Goal: Task Accomplishment & Management: Manage account settings

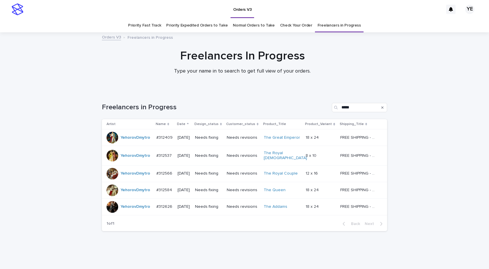
click at [55, 115] on div "Loading... Saving… Loading... Saving… Freelancers in Progress ***** Artist Name…" at bounding box center [244, 178] width 489 height 174
click at [131, 144] on td "YehorovDmytro" at bounding box center [128, 137] width 52 height 17
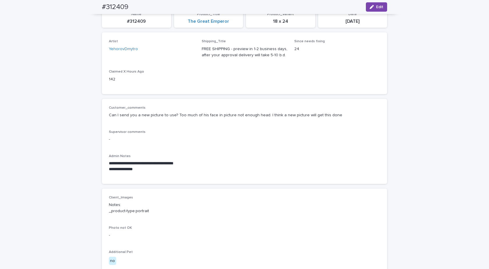
scroll to position [58, 0]
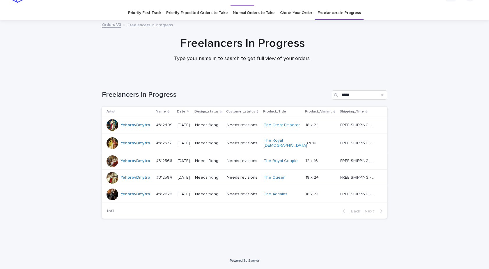
scroll to position [10, 0]
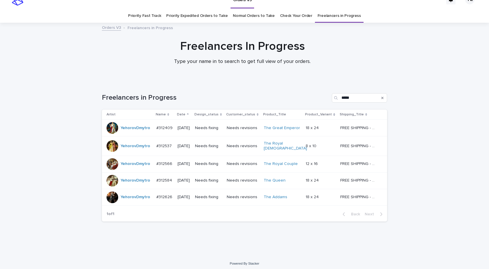
click at [133, 133] on div "YehorovDmytro" at bounding box center [129, 128] width 45 height 12
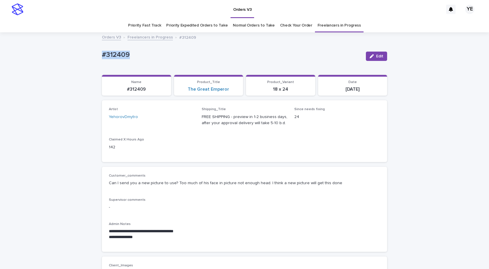
drag, startPoint x: 136, startPoint y: 56, endPoint x: 77, endPoint y: 57, distance: 58.5
copy p "#312409"
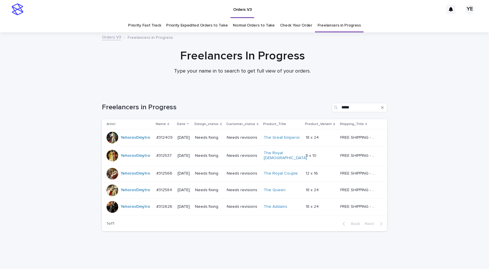
scroll to position [10, 0]
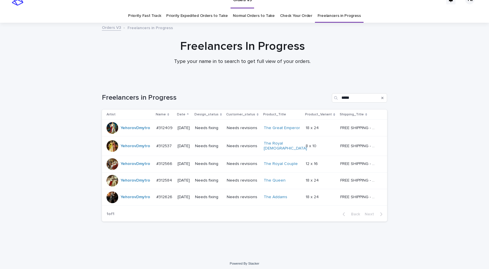
click at [132, 149] on div "YehorovDmytro" at bounding box center [136, 146] width 30 height 10
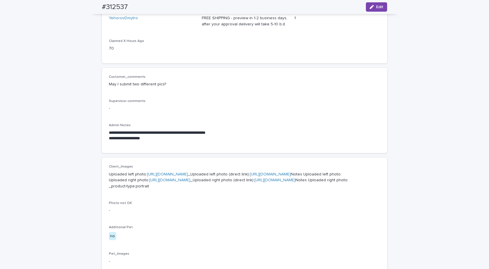
scroll to position [29, 0]
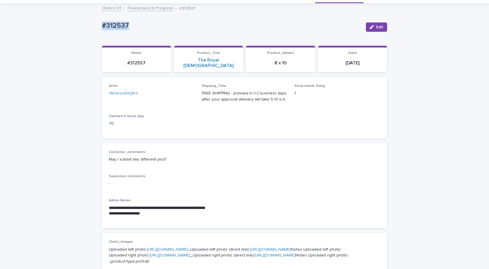
drag, startPoint x: 126, startPoint y: 27, endPoint x: 62, endPoint y: 33, distance: 64.4
copy p "#312537"
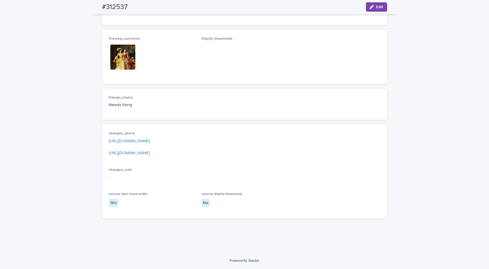
scroll to position [410, 0]
click at [150, 141] on link "https://drive.google.com/file/d/1Nvy87Ycq9sH5tfWjzKRhNrEa_io7RBPy/view?usp=shar…" at bounding box center [129, 141] width 41 height 4
click at [150, 152] on link "https://drive.google.com/file/d/1riqyVwvh5zDiEgCguuKKaYqQIV86VDlI/view?usp=shar…" at bounding box center [129, 153] width 41 height 4
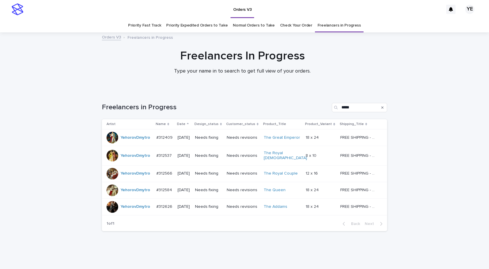
scroll to position [10, 0]
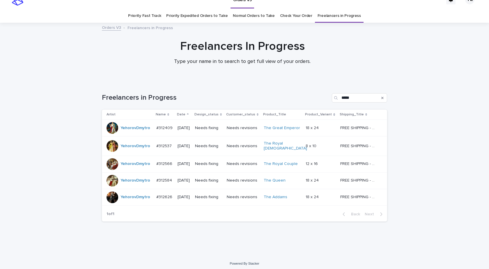
click at [132, 167] on div "YehorovDmytro" at bounding box center [129, 164] width 45 height 12
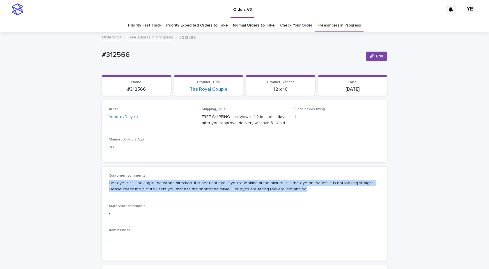
drag, startPoint x: 277, startPoint y: 191, endPoint x: 102, endPoint y: 179, distance: 175.2
click at [102, 179] on div "Customer_comments Her eye is still looking in the wrong direction. It is her ri…" at bounding box center [244, 214] width 285 height 94
copy p "Her eye is still looking in the wrong direction. It is her right eye. If you're…"
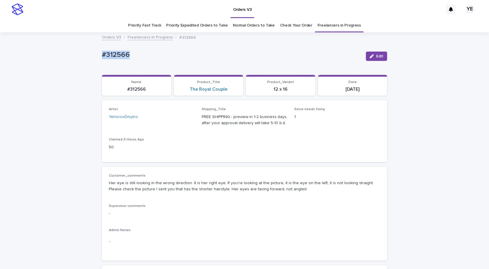
drag, startPoint x: 130, startPoint y: 55, endPoint x: 74, endPoint y: 72, distance: 58.6
copy p "#312566"
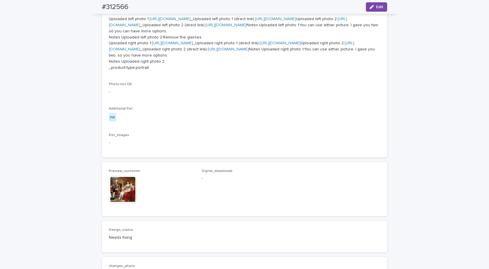
scroll to position [262, 0]
click at [177, 52] on link "https://cdn.shopify.com-uploadkit.app/s/files/1/0033/4807/0511/files/download.h…" at bounding box center [232, 46] width 246 height 10
click at [165, 45] on link "https://cdn.shopify.com-uploadkit.app/s/files/1/0033/4807/0511/files/download.h…" at bounding box center [172, 43] width 41 height 4
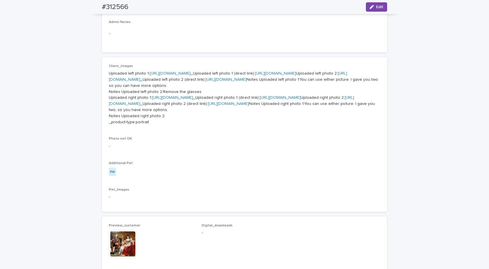
scroll to position [146, 0]
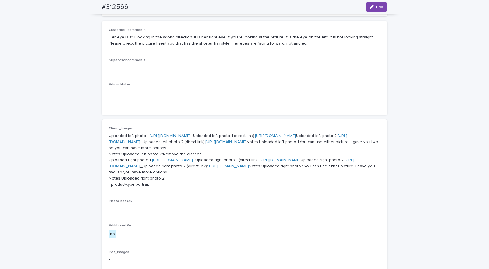
drag, startPoint x: 378, startPoint y: 7, endPoint x: 310, endPoint y: 83, distance: 101.9
click at [378, 7] on span "Edit" at bounding box center [379, 7] width 7 height 4
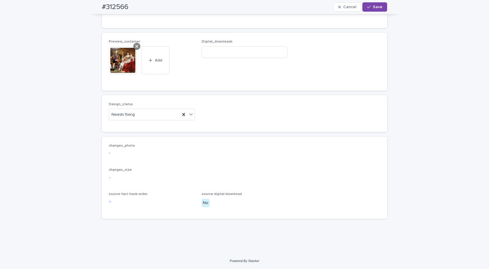
click at [135, 46] on icon at bounding box center [136, 46] width 3 height 3
click at [139, 112] on div "Needs fixing" at bounding box center [144, 115] width 71 height 10
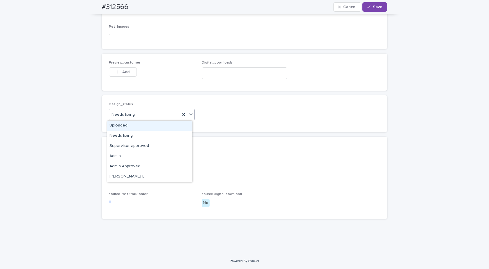
click at [124, 123] on div "Uploaded" at bounding box center [149, 126] width 85 height 10
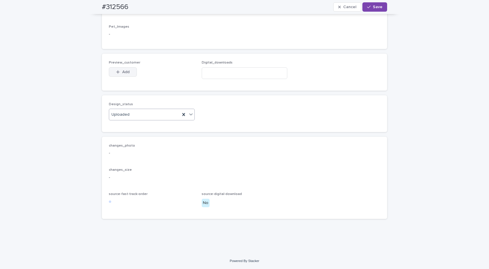
click at [120, 75] on button "Add" at bounding box center [123, 71] width 28 height 9
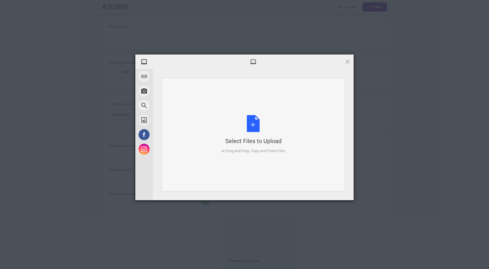
click at [252, 102] on div "Select Files to Upload or Drag and Drop, Copy and Paste Files" at bounding box center [253, 135] width 183 height 114
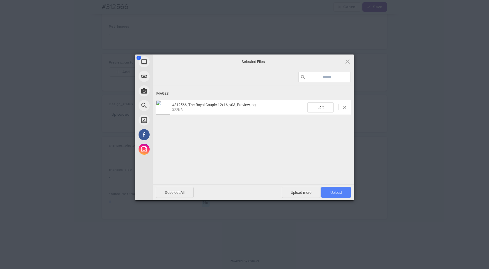
click at [331, 188] on span "Upload 1" at bounding box center [336, 192] width 29 height 11
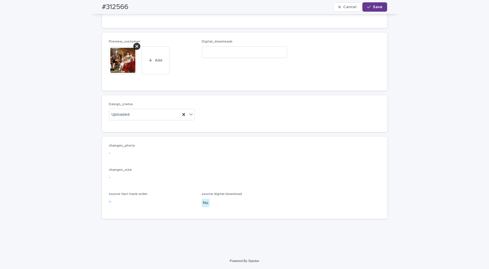
click at [376, 6] on span "Save" at bounding box center [378, 7] width 10 height 4
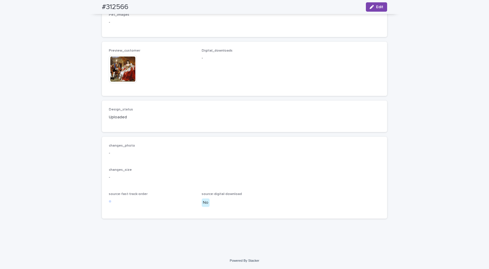
click at [119, 80] on img at bounding box center [123, 69] width 28 height 28
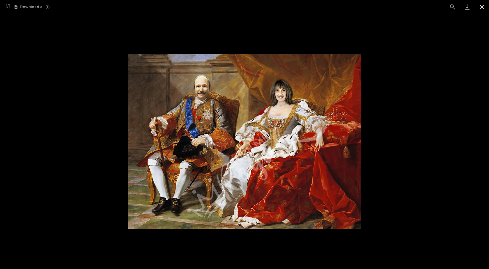
click at [481, 10] on button "Close gallery" at bounding box center [482, 7] width 15 height 14
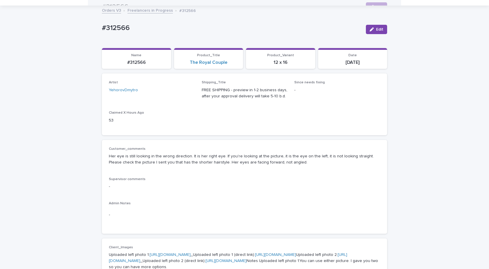
scroll to position [0, 0]
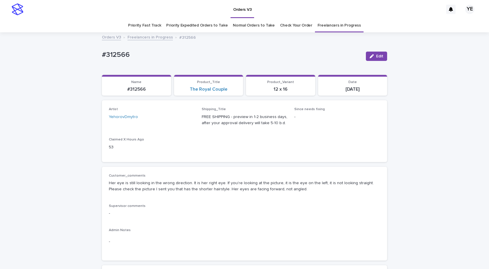
click at [141, 36] on link "Freelancers in Progress" at bounding box center [150, 36] width 45 height 7
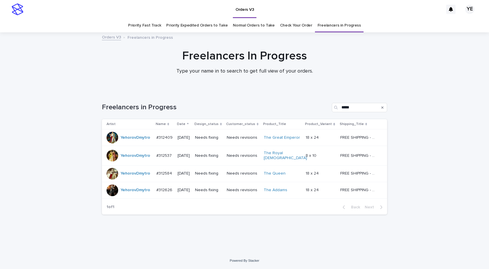
click at [126, 176] on div "YehorovDmytro" at bounding box center [129, 174] width 45 height 12
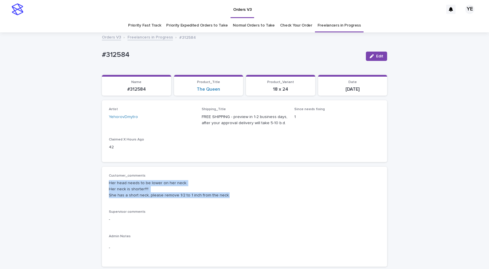
drag, startPoint x: 236, startPoint y: 197, endPoint x: 93, endPoint y: 181, distance: 143.6
copy p "Her head needs to be lower on her neck. Her neck is shorter!!!! She has a short…"
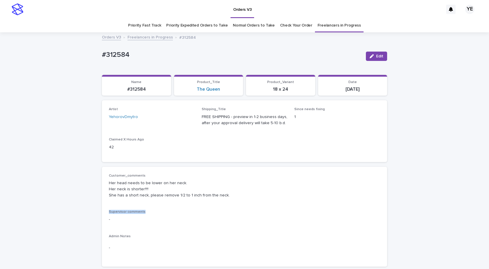
click at [273, 206] on div "Customer_comments Her head needs to be lower on her neck. Her neck is shorter!!…" at bounding box center [244, 217] width 271 height 86
drag, startPoint x: 130, startPoint y: 52, endPoint x: 77, endPoint y: 55, distance: 53.7
copy p "#312584"
drag, startPoint x: 374, startPoint y: 57, endPoint x: 314, endPoint y: 72, distance: 62.0
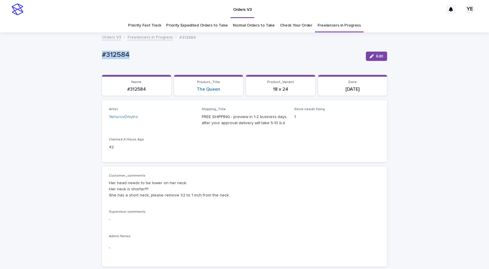
click at [374, 57] on button "Edit" at bounding box center [376, 56] width 21 height 9
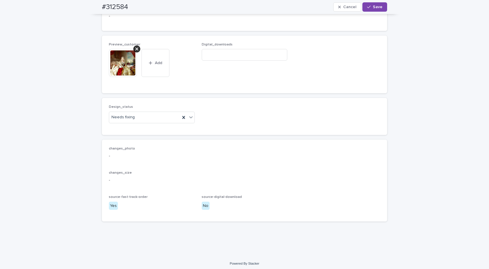
scroll to position [437, 0]
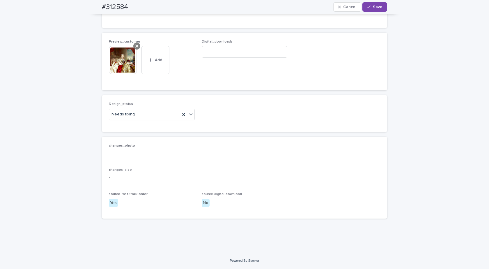
click at [137, 48] on div at bounding box center [136, 46] width 7 height 7
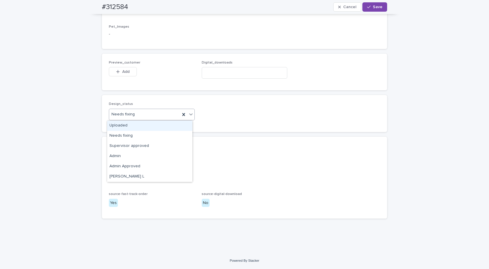
click at [143, 111] on div "Needs fixing" at bounding box center [144, 115] width 71 height 10
click at [119, 126] on div "Uploaded" at bounding box center [149, 126] width 85 height 10
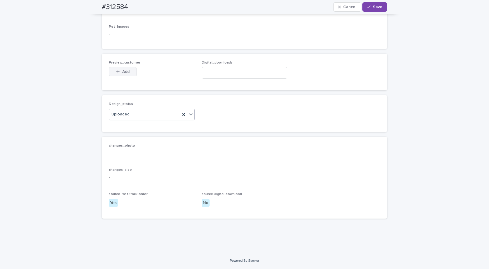
click at [118, 71] on div "button" at bounding box center [119, 72] width 6 height 4
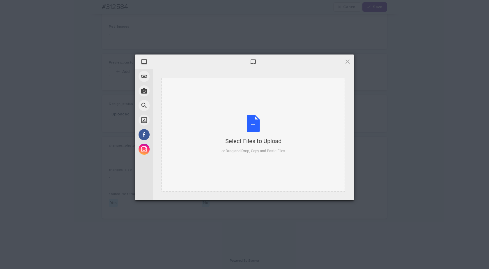
click at [243, 125] on div "Select Files to Upload or Drag and Drop, Copy and Paste Files" at bounding box center [254, 134] width 64 height 39
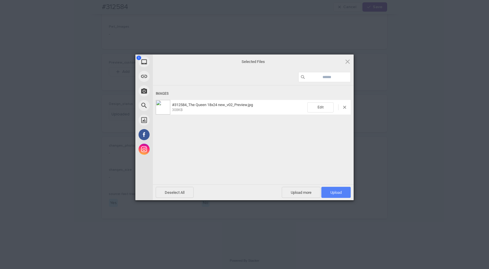
click at [334, 188] on span "Upload 1" at bounding box center [336, 192] width 29 height 11
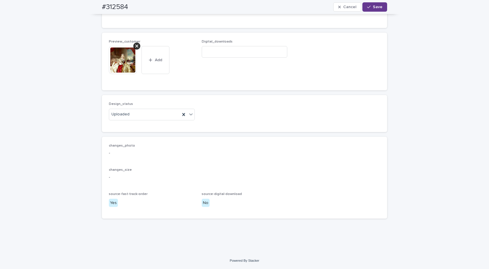
click at [371, 6] on div "button" at bounding box center [370, 7] width 6 height 4
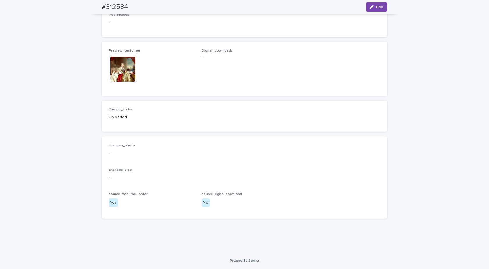
click at [120, 71] on img at bounding box center [123, 69] width 28 height 28
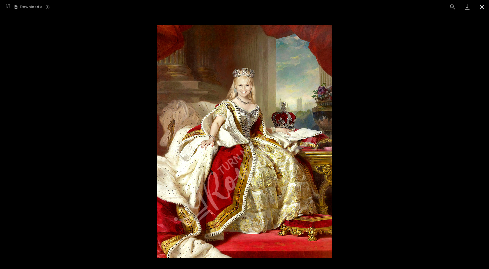
click at [481, 6] on button "Close gallery" at bounding box center [482, 7] width 15 height 14
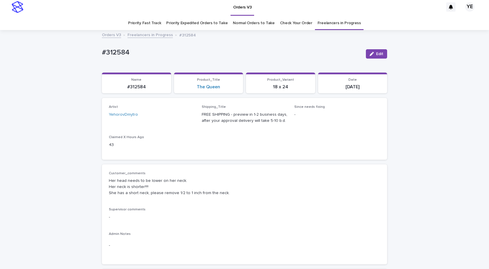
scroll to position [0, 0]
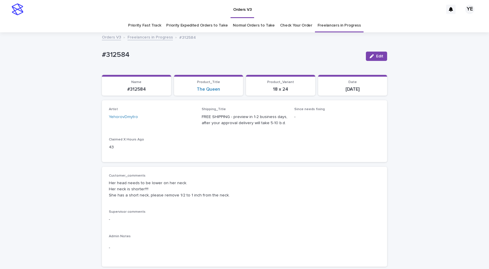
click at [140, 38] on link "Freelancers in Progress" at bounding box center [150, 36] width 45 height 7
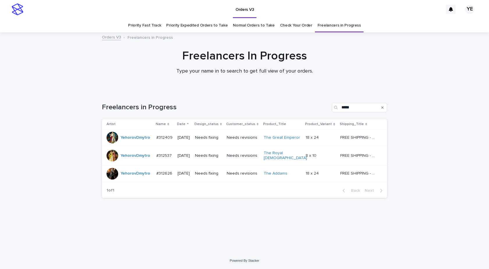
click at [129, 175] on div "YehorovDmytro" at bounding box center [136, 174] width 30 height 10
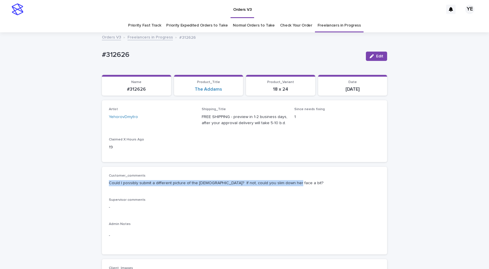
drag, startPoint x: 299, startPoint y: 184, endPoint x: 84, endPoint y: 185, distance: 215.2
copy p "Could I possibly submit a different picture of the female? If not, could you sl…"
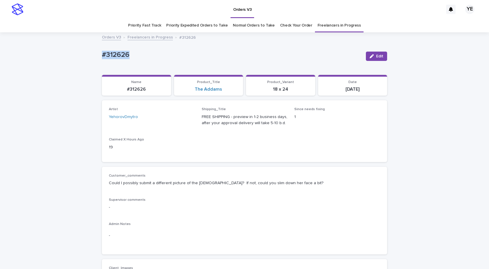
drag, startPoint x: 144, startPoint y: 58, endPoint x: 87, endPoint y: 52, distance: 56.7
copy p "#312626"
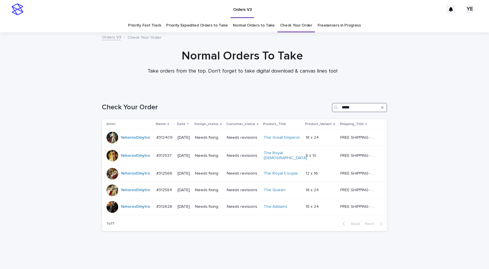
drag, startPoint x: 333, startPoint y: 106, endPoint x: 271, endPoint y: 104, distance: 62.4
click at [274, 103] on div "Check Your Order *****" at bounding box center [244, 107] width 285 height 9
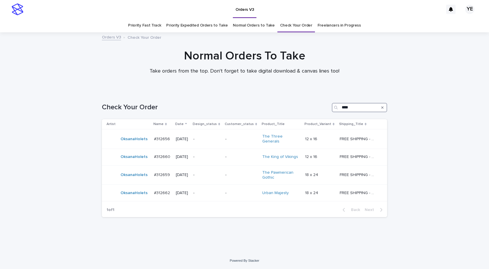
type input "****"
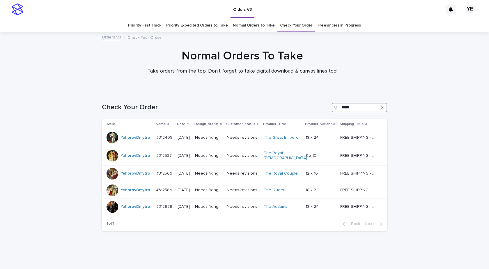
drag, startPoint x: 351, startPoint y: 107, endPoint x: 299, endPoint y: 101, distance: 52.4
click at [299, 101] on div "Check Your Order *****" at bounding box center [244, 105] width 285 height 28
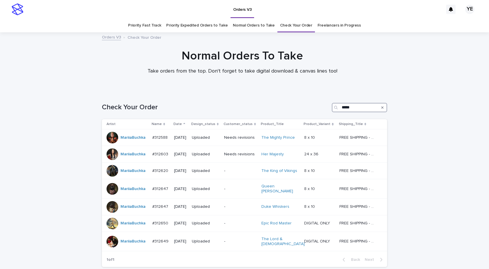
scroll to position [29, 0]
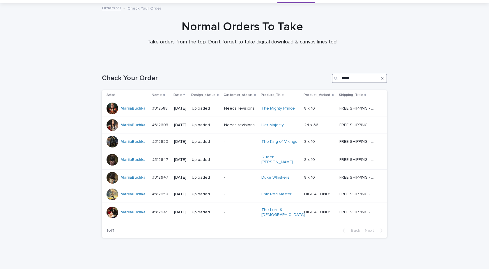
type input "*****"
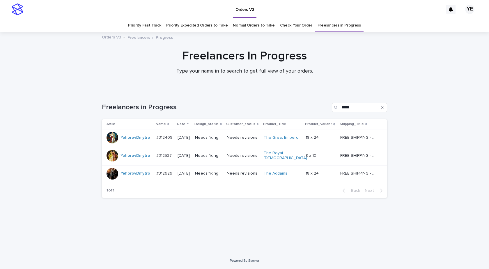
click at [129, 143] on div "YehorovDmytro" at bounding box center [129, 138] width 45 height 12
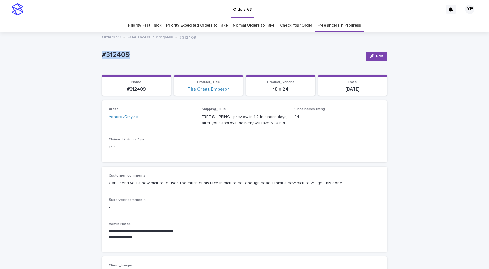
drag, startPoint x: 133, startPoint y: 55, endPoint x: 86, endPoint y: 58, distance: 47.9
copy p "#312409"
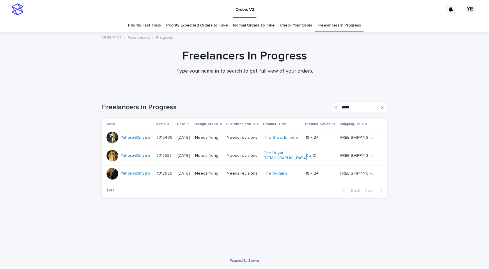
click at [71, 73] on div "Freelancers In Progress Type your name in to search to get full view of your or…" at bounding box center [244, 64] width 489 height 31
